Goal: Transaction & Acquisition: Book appointment/travel/reservation

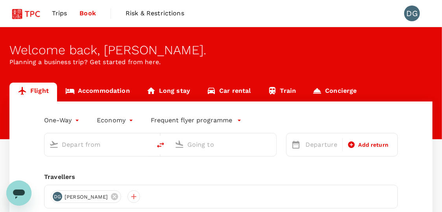
click at [69, 121] on body "Trips Book Risk & Restrictions DG Welcome back , [PERSON_NAME] . Planning a bus…" at bounding box center [221, 161] width 442 height 323
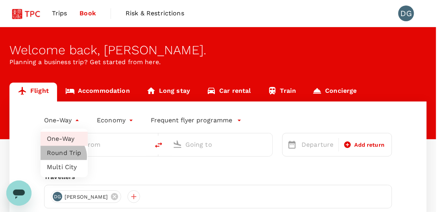
click at [62, 157] on li "Round Trip" at bounding box center [64, 153] width 47 height 14
type input "roundtrip"
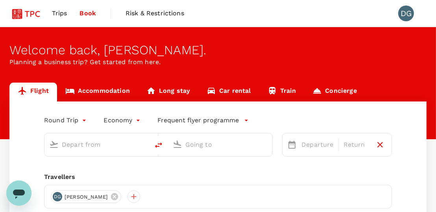
click at [83, 143] on input "text" at bounding box center [97, 145] width 71 height 12
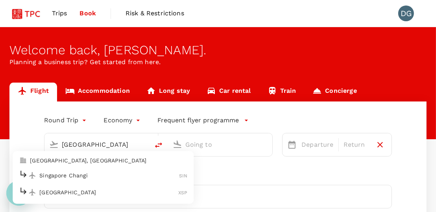
click at [85, 176] on p "Singapore Changi" at bounding box center [109, 176] width 140 height 8
type input "Singapore Changi (SIN)"
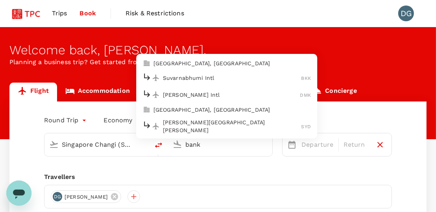
click at [218, 79] on p "Suvarnabhumi Intl" at bounding box center [232, 78] width 139 height 8
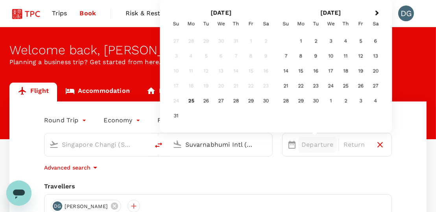
type input "Suvarnabhumi Intl (BKK)"
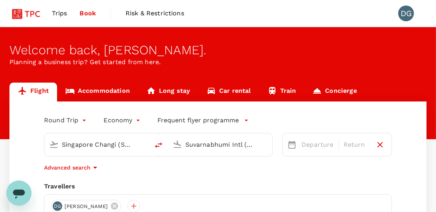
click at [398, 174] on div "Round Trip roundtrip Economy economy Frequent flyer programme Singapore Changi …" at bounding box center [217, 192] width 417 height 181
click at [323, 148] on p "Departure" at bounding box center [318, 144] width 32 height 9
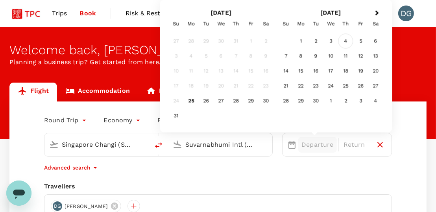
click at [344, 41] on div "4" at bounding box center [346, 41] width 15 height 15
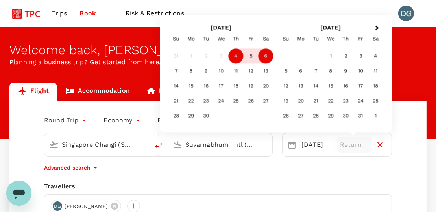
click at [266, 58] on div "6" at bounding box center [266, 56] width 15 height 15
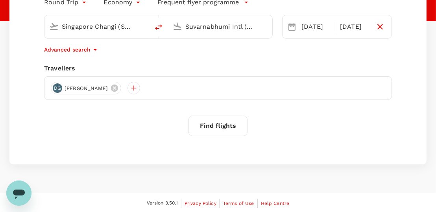
scroll to position [79, 0]
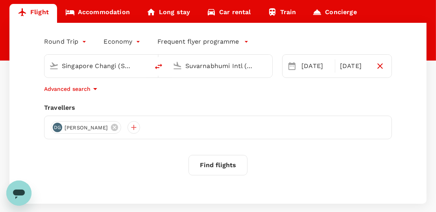
click at [78, 89] on p "Advanced search" at bounding box center [67, 89] width 46 height 8
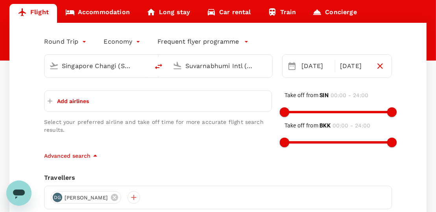
drag, startPoint x: 60, startPoint y: 178, endPoint x: 76, endPoint y: 174, distance: 16.6
click at [64, 177] on div "Travellers" at bounding box center [218, 177] width 348 height 9
click at [128, 197] on div at bounding box center [134, 197] width 13 height 13
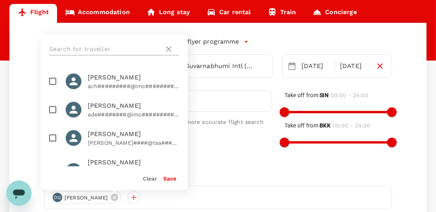
click at [118, 49] on input "text" at bounding box center [105, 49] width 112 height 13
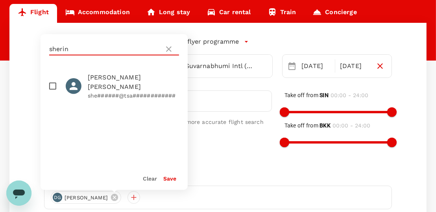
type input "sherin"
click at [121, 92] on p "she######@tsa############" at bounding box center [133, 96] width 91 height 8
checkbox input "true"
click at [167, 181] on button "Save" at bounding box center [169, 179] width 13 height 6
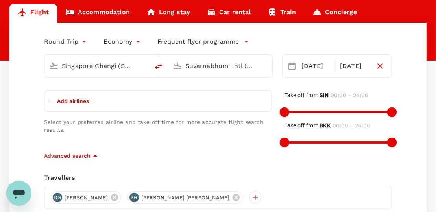
scroll to position [158, 0]
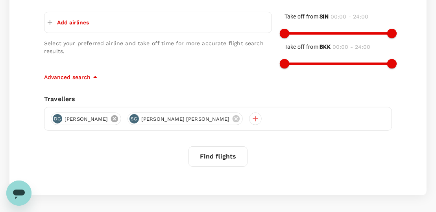
click at [111, 119] on icon at bounding box center [114, 118] width 7 height 7
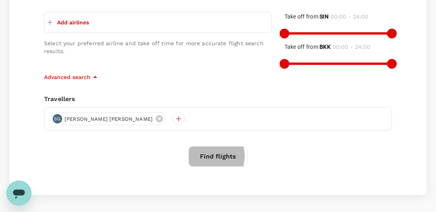
click at [206, 154] on button "Find flights" at bounding box center [218, 157] width 59 height 20
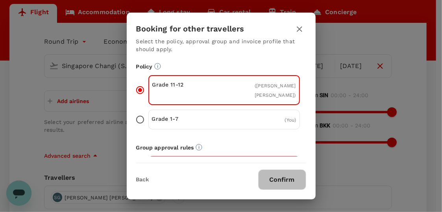
click at [286, 180] on button "Confirm" at bounding box center [282, 180] width 48 height 20
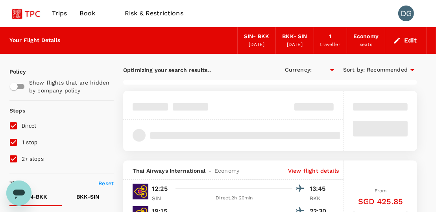
type input "SGD"
type input "1440"
click at [7, 141] on input "1 stop" at bounding box center [13, 142] width 17 height 17
checkbox input "false"
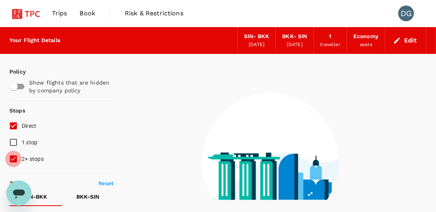
click at [16, 158] on input "2+ stops" at bounding box center [13, 159] width 17 height 17
checkbox input "false"
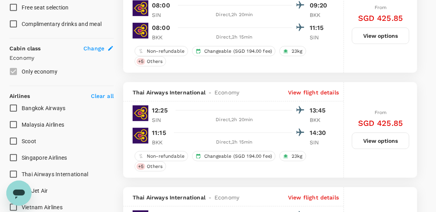
scroll to position [433, 0]
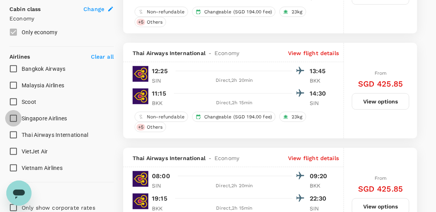
click at [14, 113] on input "Singapore Airlines" at bounding box center [13, 118] width 17 height 17
checkbox input "true"
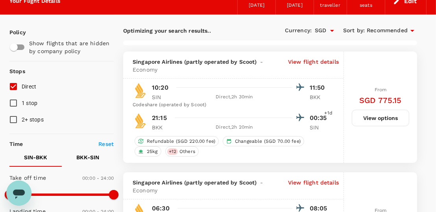
scroll to position [118, 0]
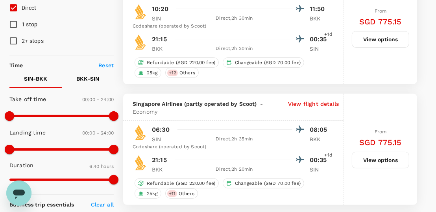
type input "875"
checkbox input "false"
checkbox input "true"
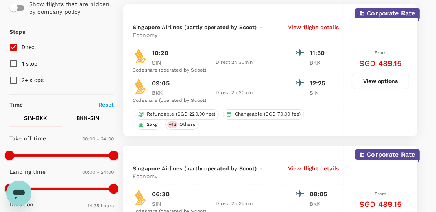
scroll to position [0, 0]
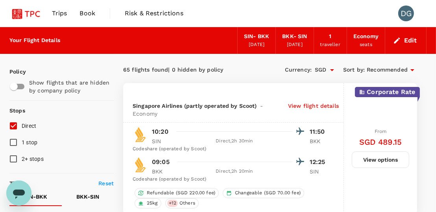
click at [397, 69] on span "Recommended" at bounding box center [387, 70] width 41 height 9
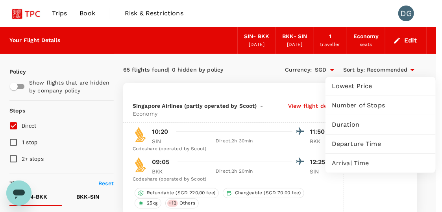
click at [397, 69] on div at bounding box center [221, 106] width 442 height 212
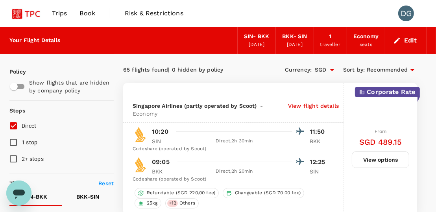
click at [250, 85] on div "Corporate Rate Singapore Airlines (partly operated by Scoot) - Economy View fli…" at bounding box center [233, 149] width 221 height 132
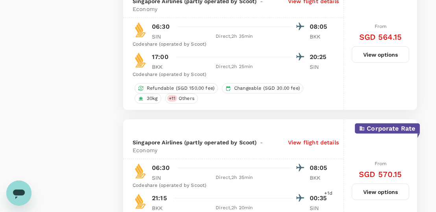
scroll to position [985, 0]
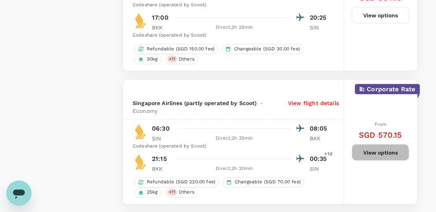
click at [380, 145] on button "View options" at bounding box center [380, 153] width 57 height 17
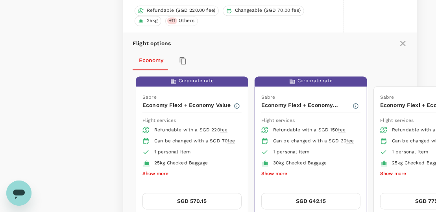
scroll to position [999, 0]
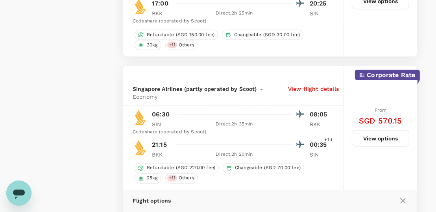
click at [399, 197] on icon at bounding box center [403, 201] width 9 height 9
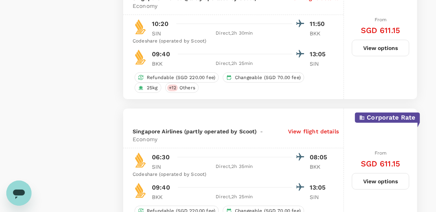
scroll to position [2592, 0]
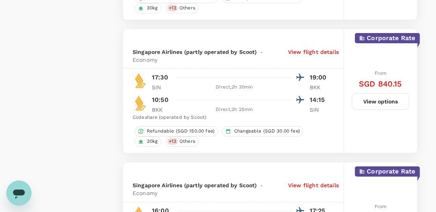
scroll to position [2466, 0]
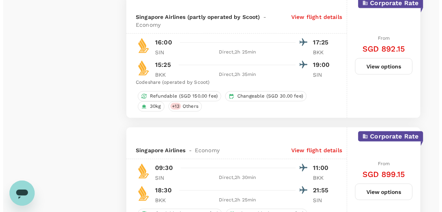
scroll to position [985, 0]
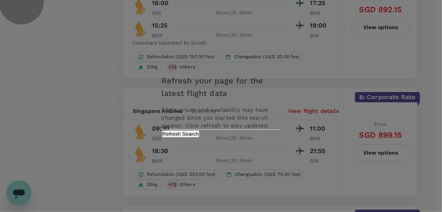
click at [200, 138] on button "Refresh Search" at bounding box center [181, 133] width 38 height 7
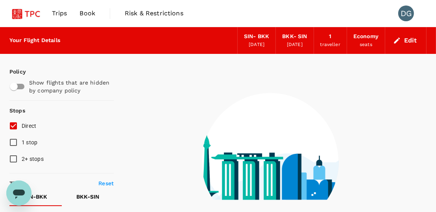
scroll to position [39, 0]
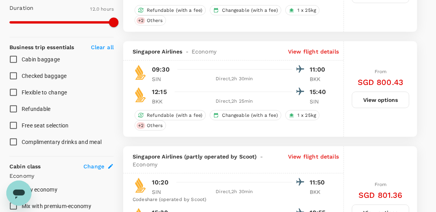
type input "875"
checkbox input "false"
checkbox input "true"
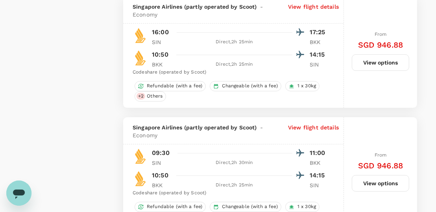
scroll to position [2214, 0]
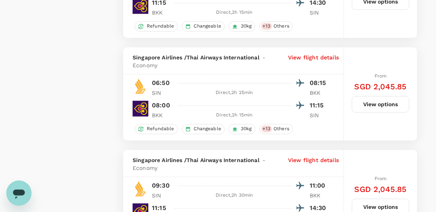
scroll to position [2002, 0]
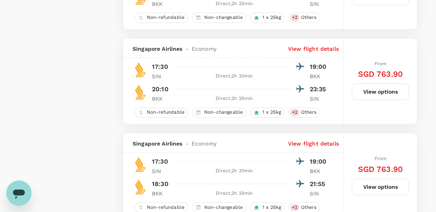
scroll to position [1772, 0]
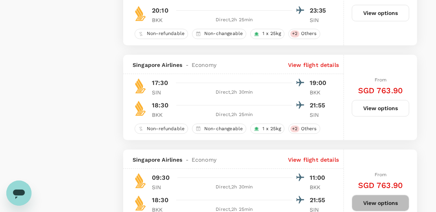
click at [388, 195] on button "View options" at bounding box center [380, 203] width 57 height 17
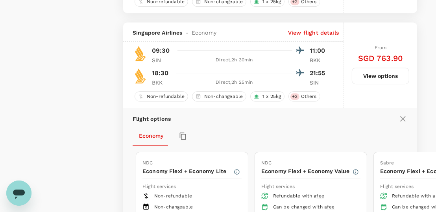
scroll to position [1860, 0]
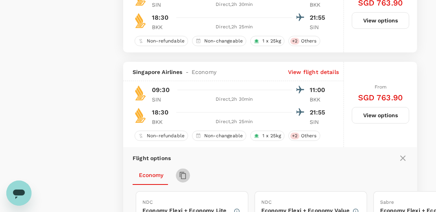
click at [180, 172] on icon "button" at bounding box center [183, 175] width 6 height 7
click at [246, 166] on div "Economy" at bounding box center [270, 175] width 275 height 19
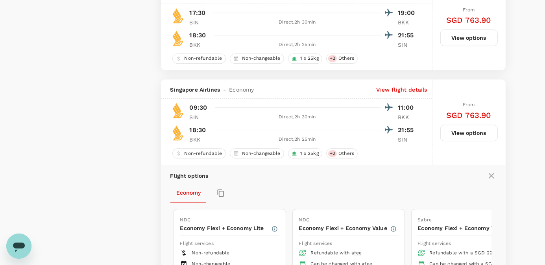
scroll to position [1702, 0]
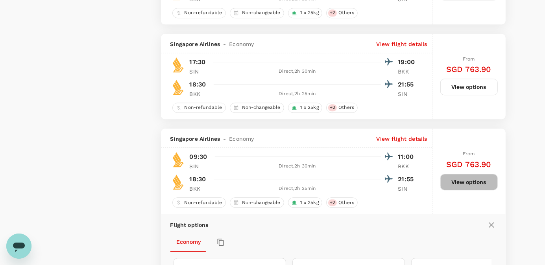
click at [436, 175] on button "View options" at bounding box center [469, 182] width 57 height 17
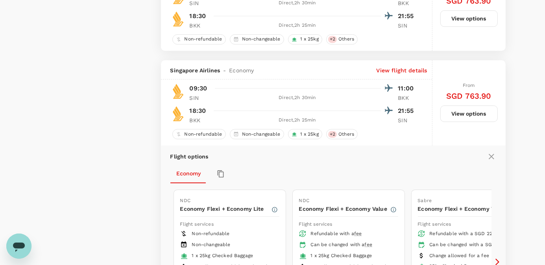
scroll to position [1820, 0]
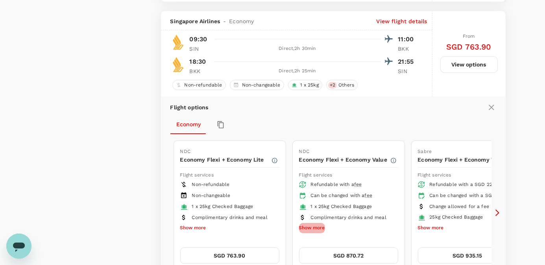
click at [321, 212] on button "Show more" at bounding box center [312, 228] width 26 height 10
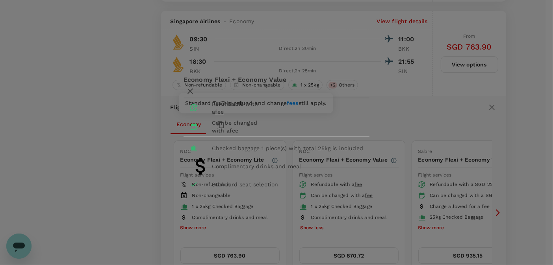
click at [224, 115] on span "fee" at bounding box center [219, 112] width 9 height 6
click at [276, 122] on li "Can be changed with a fee" at bounding box center [230, 126] width 93 height 19
drag, startPoint x: 353, startPoint y: 117, endPoint x: 342, endPoint y: 117, distance: 10.6
click at [270, 119] on div "Can be changed with a fee" at bounding box center [241, 127] width 58 height 16
click at [251, 116] on div "Refundable with a fee" at bounding box center [241, 108] width 58 height 16
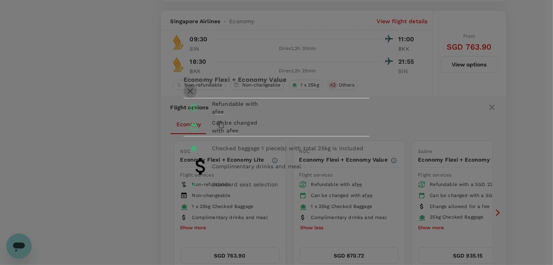
click at [195, 87] on icon "button" at bounding box center [189, 91] width 9 height 9
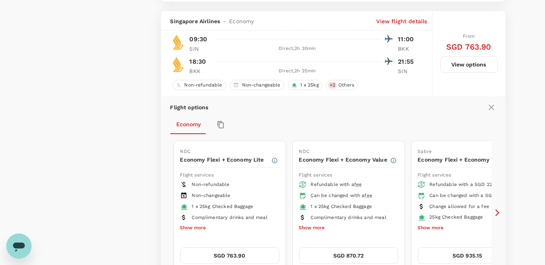
scroll to position [1869, 0]
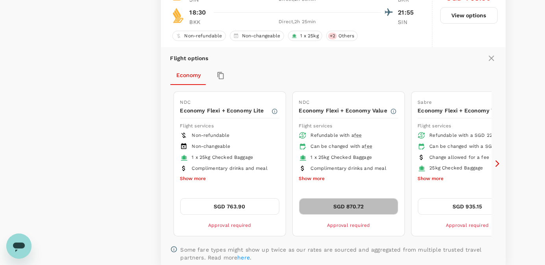
click at [351, 198] on button "SGD 870.72" at bounding box center [348, 206] width 99 height 17
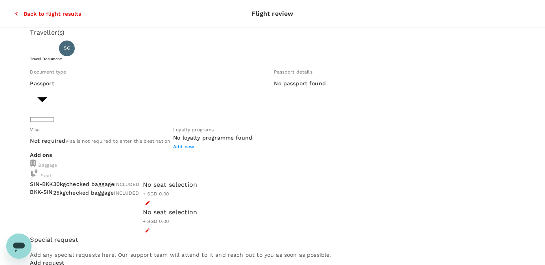
scroll to position [49, 0]
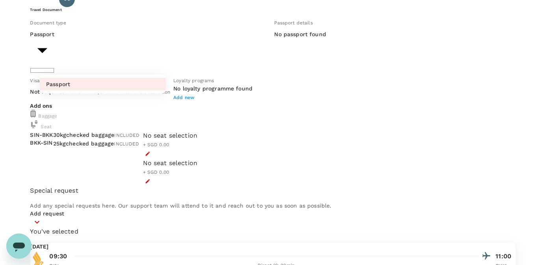
click at [147, 66] on body "Back to flight results Flight review Traveller(s) Traveller 1 : [PERSON_NAME] W…" at bounding box center [276, 246] width 553 height 590
click at [147, 66] on div at bounding box center [276, 132] width 553 height 265
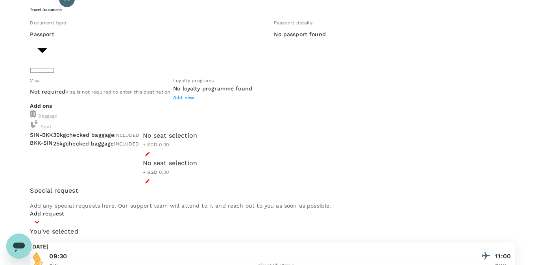
click at [129, 95] on span "Visa is not required to enter this destination" at bounding box center [117, 92] width 105 height 6
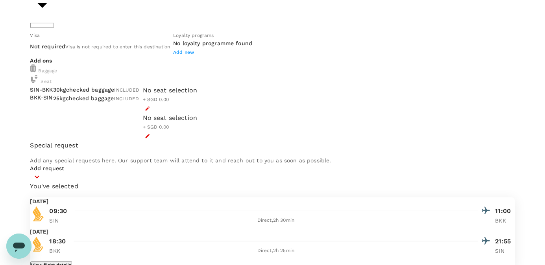
scroll to position [0, 0]
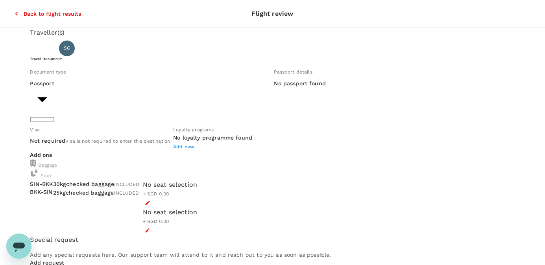
click at [13, 11] on icon "button" at bounding box center [17, 14] width 8 height 8
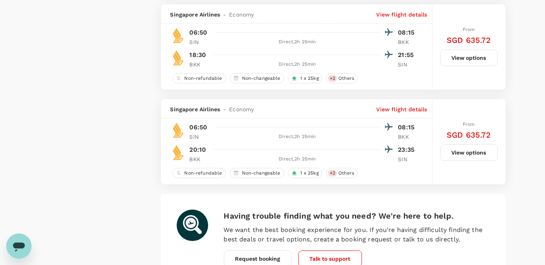
scroll to position [2242, 0]
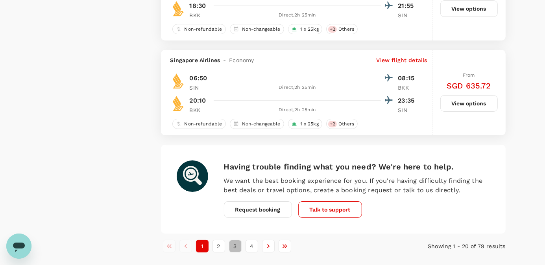
click at [234, 212] on button "3" at bounding box center [235, 246] width 13 height 13
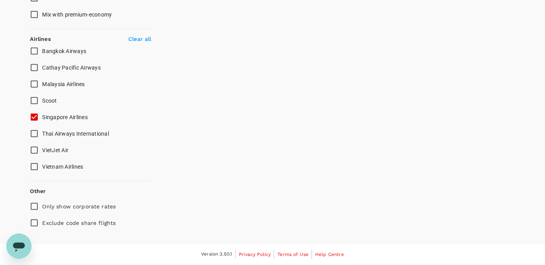
scroll to position [0, 0]
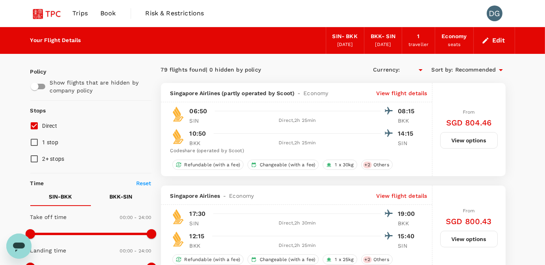
type input "SGD"
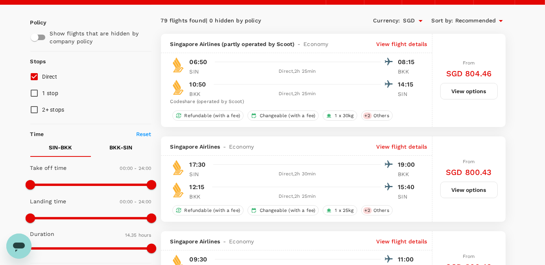
scroll to position [98, 0]
